Goal: Information Seeking & Learning: Learn about a topic

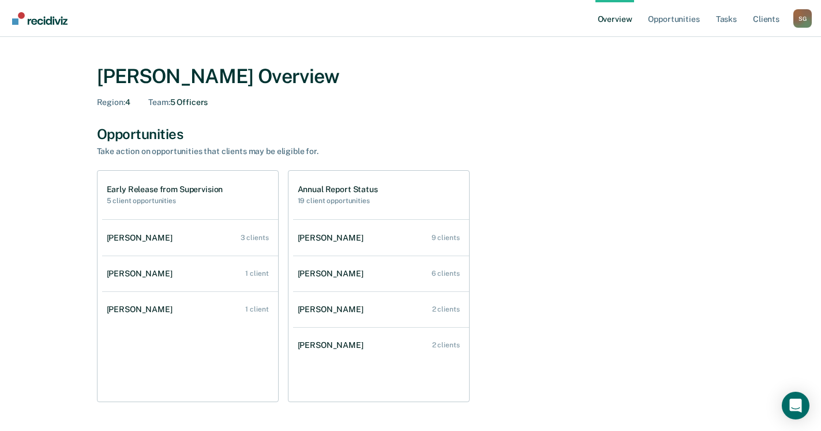
click at [533, 190] on div "Early Release from Supervision 5 client opportunities [PERSON_NAME] 3 clients […" at bounding box center [411, 286] width 628 height 232
click at [385, 94] on div "[PERSON_NAME] Overview Region : 4 Team : 5 Officers" at bounding box center [411, 86] width 628 height 43
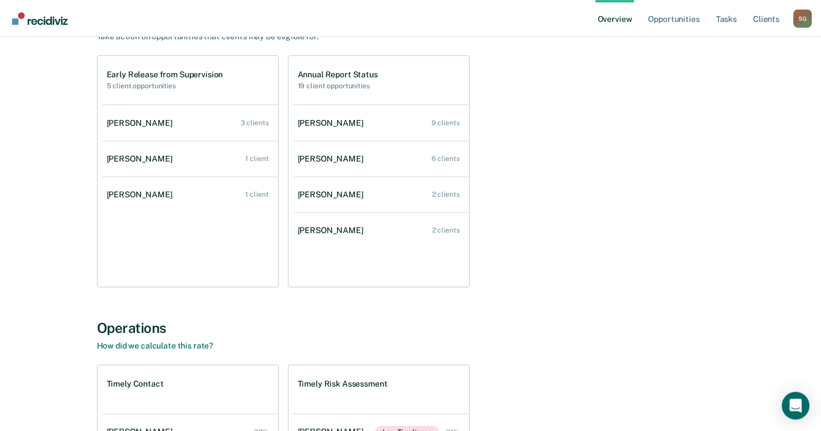
scroll to position [118, 0]
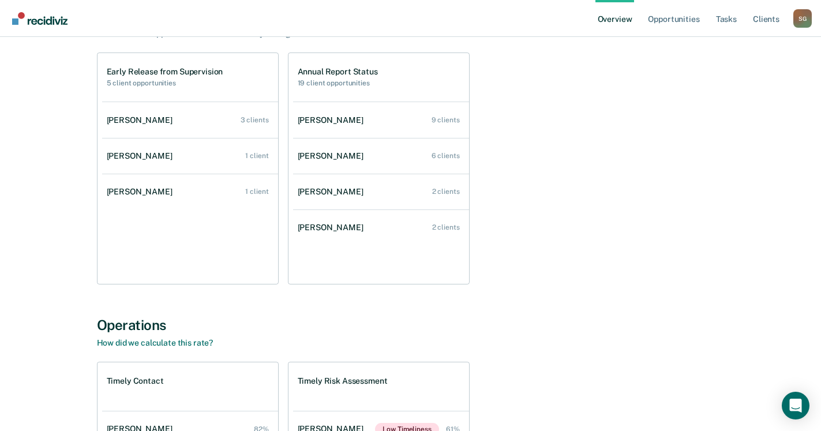
drag, startPoint x: 551, startPoint y: 134, endPoint x: 545, endPoint y: 165, distance: 31.2
click at [545, 165] on div "Early Release from Supervision 5 client opportunities [PERSON_NAME] 3 clients […" at bounding box center [411, 169] width 628 height 232
